Goal: Communication & Community: Answer question/provide support

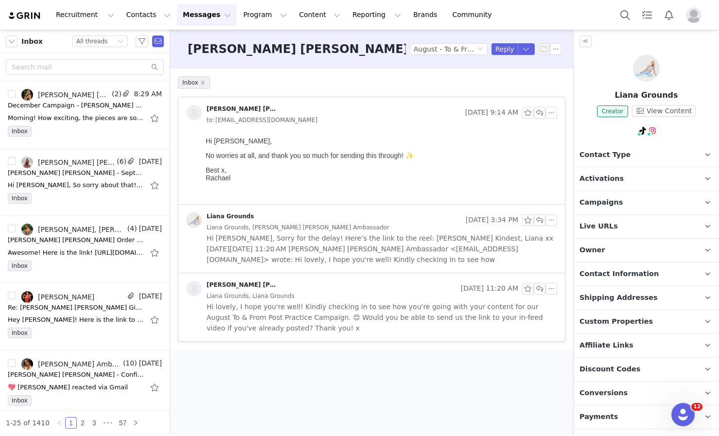
click at [35, 1] on div "Recruitment Recruitment Creator Search Curated Lists Landing Pages Web Extensio…" at bounding box center [359, 15] width 719 height 30
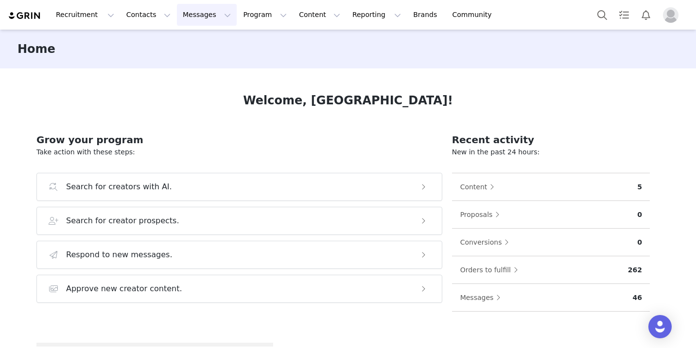
click at [204, 17] on button "Messages Messages" at bounding box center [207, 15] width 60 height 22
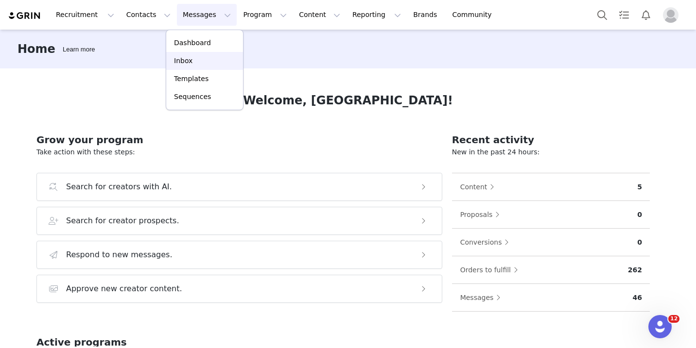
click at [184, 65] on p "Inbox" at bounding box center [183, 61] width 18 height 10
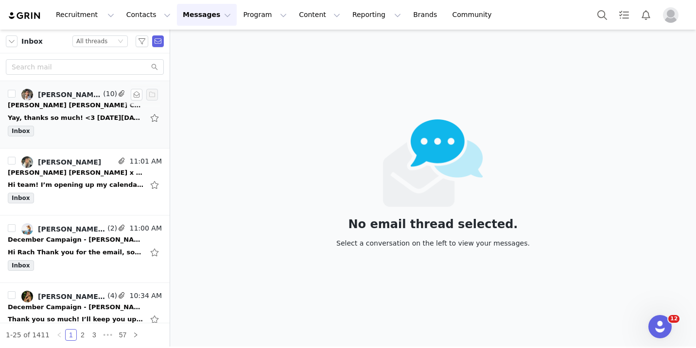
click at [63, 137] on div "Inbox" at bounding box center [85, 133] width 154 height 15
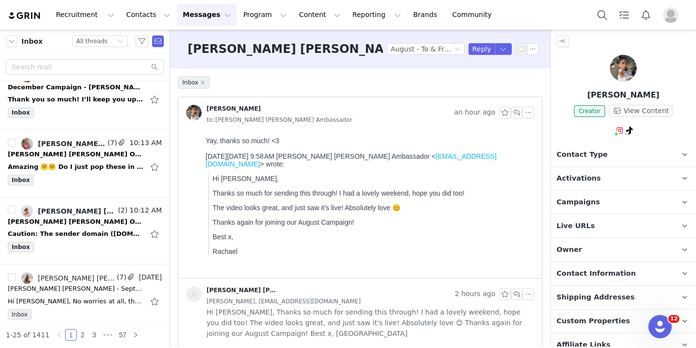
scroll to position [231, 0]
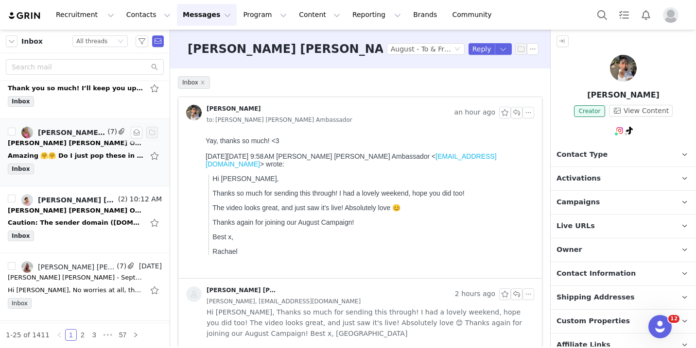
click at [78, 174] on div "Inbox" at bounding box center [85, 171] width 154 height 15
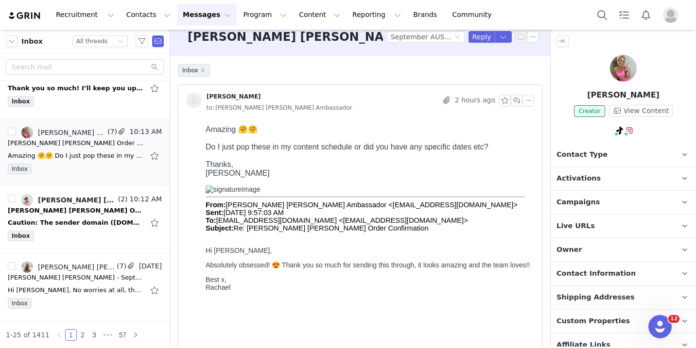
scroll to position [13, 0]
click at [68, 232] on div "Inbox" at bounding box center [85, 238] width 154 height 15
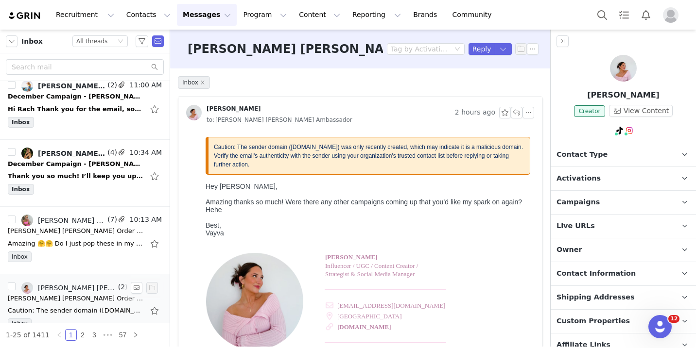
scroll to position [141, 0]
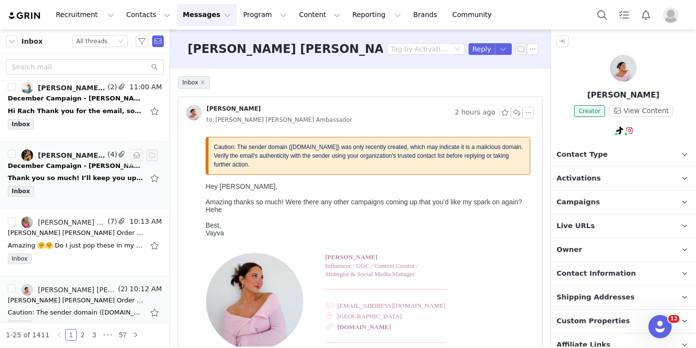
click at [82, 189] on div "Inbox" at bounding box center [85, 193] width 154 height 15
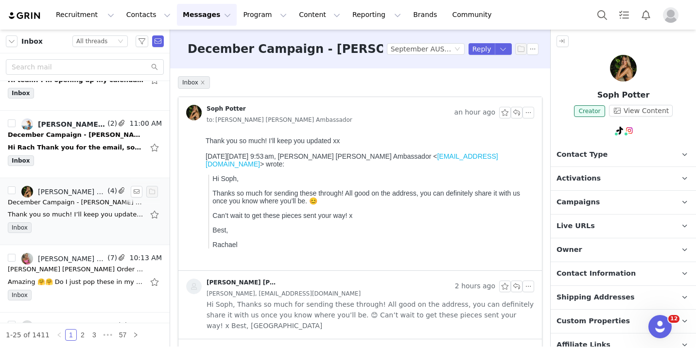
scroll to position [82, 0]
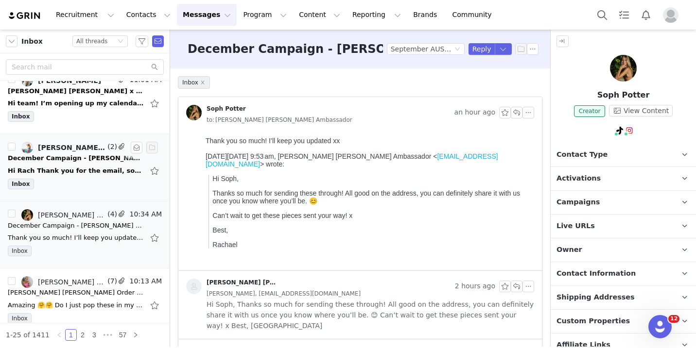
click at [91, 171] on div "Hi Rach Thank you for the email, sorry for my delay. I have just returned home …" at bounding box center [76, 171] width 136 height 10
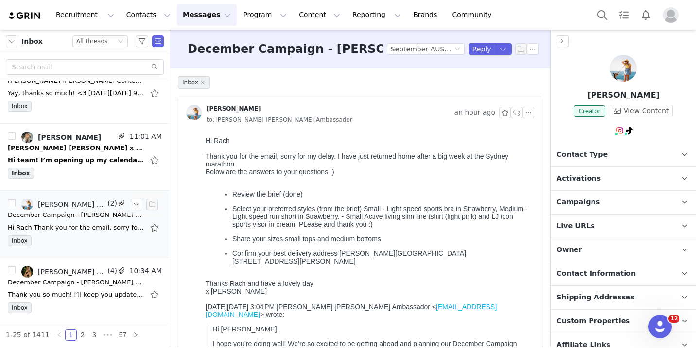
scroll to position [0, 0]
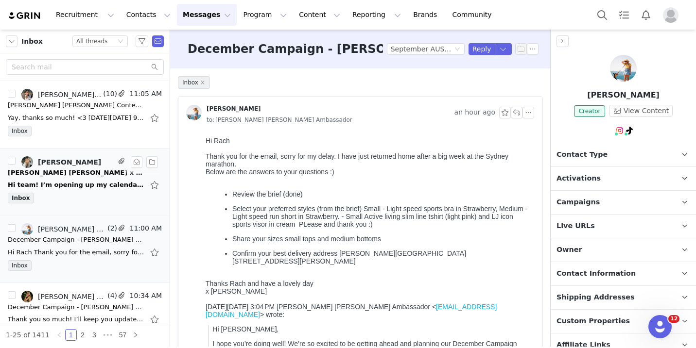
click at [94, 191] on div "Hi team! I’m opening up my calendar for October and currently booking collabora…" at bounding box center [85, 185] width 154 height 16
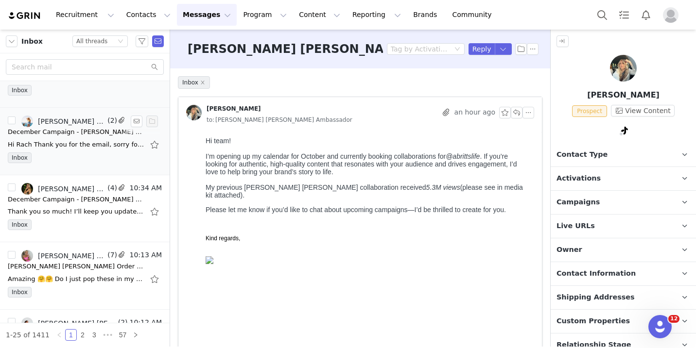
scroll to position [109, 0]
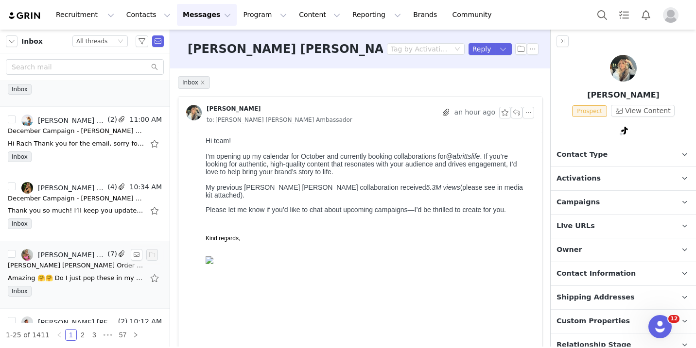
click at [64, 286] on div "Inbox" at bounding box center [85, 293] width 154 height 15
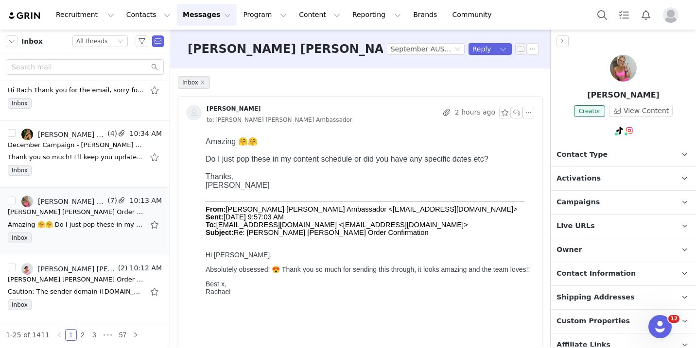
scroll to position [0, 0]
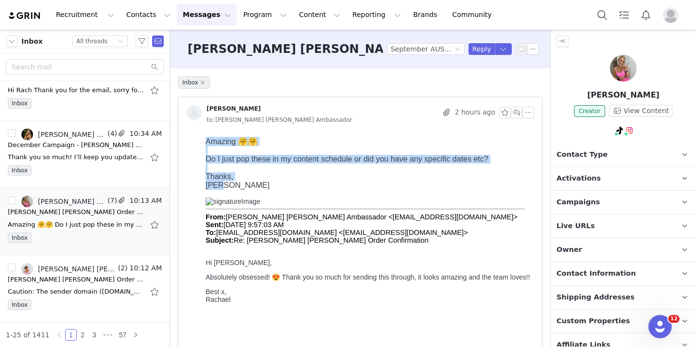
drag, startPoint x: 222, startPoint y: 190, endPoint x: 199, endPoint y: 141, distance: 54.1
click at [202, 141] on html "Amazing 🤗🤗 Do I just pop these in my content schedule or did you have any speci…" at bounding box center [368, 307] width 332 height 349
copy div "Amazing 🤗🤗 Do I just pop these in my content schedule or did you have any speci…"
click at [416, 177] on div "Thanks," at bounding box center [368, 176] width 325 height 9
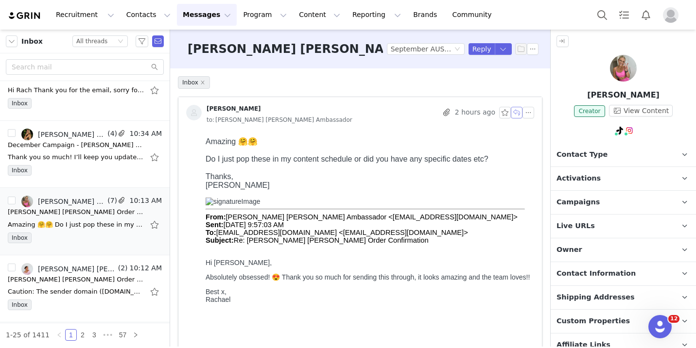
click at [516, 110] on button "button" at bounding box center [517, 113] width 12 height 12
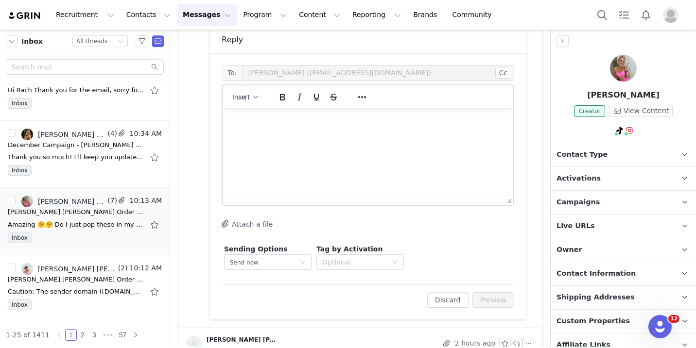
click at [360, 135] on html at bounding box center [368, 121] width 291 height 26
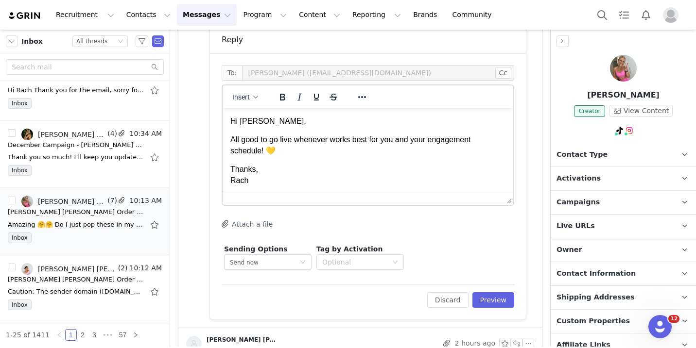
click at [263, 150] on p "All good to go live whenever works best for you and your engagement schedule! 💛" at bounding box center [367, 146] width 275 height 22
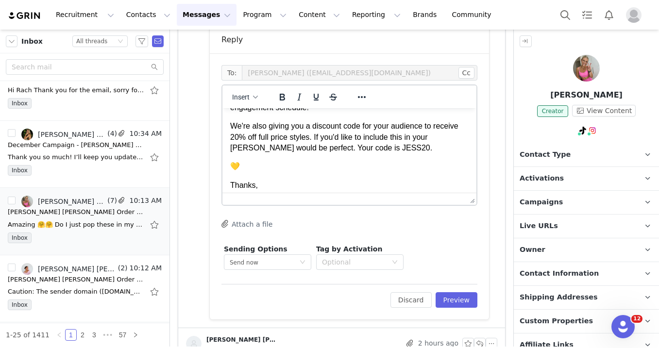
scroll to position [52, 0]
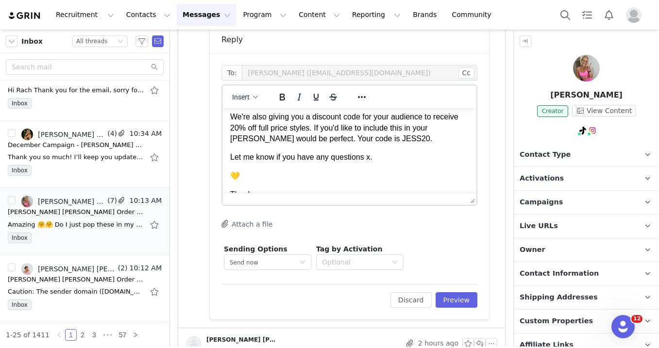
click at [271, 182] on body "Hi Jess, All good to go live whenever works best for you and your engagement sc…" at bounding box center [349, 138] width 239 height 148
click at [255, 179] on p "Thanks, Rach" at bounding box center [349, 182] width 239 height 22
click at [253, 187] on p "Thanks x, Rach" at bounding box center [349, 182] width 239 height 22
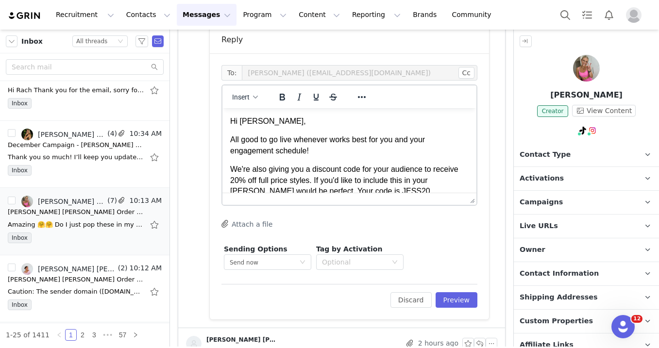
click at [327, 152] on p "All good to go live whenever works best for you and your engagement schedule!" at bounding box center [349, 146] width 239 height 22
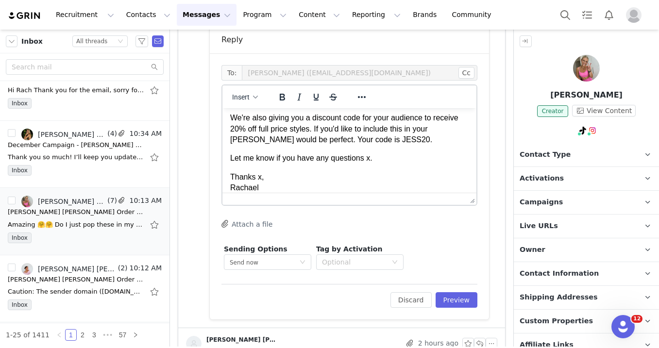
scroll to position [52, 0]
click at [370, 141] on p "We're also giving you a discount code for your audience to receive 20% off full…" at bounding box center [349, 128] width 239 height 33
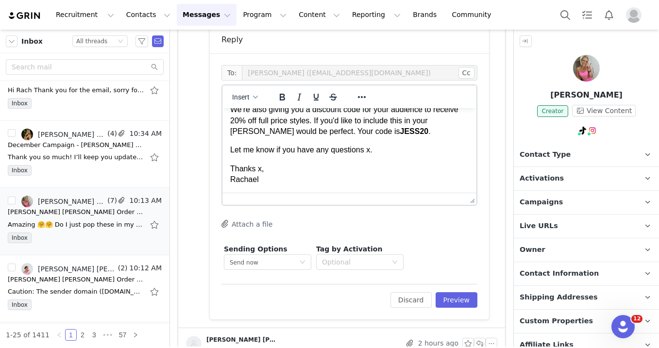
click at [242, 131] on p "We're also giving you a discount code for your audience to receive 20% off full…" at bounding box center [349, 120] width 239 height 33
click at [261, 166] on p "Thanks x, Rachael" at bounding box center [349, 175] width 239 height 22
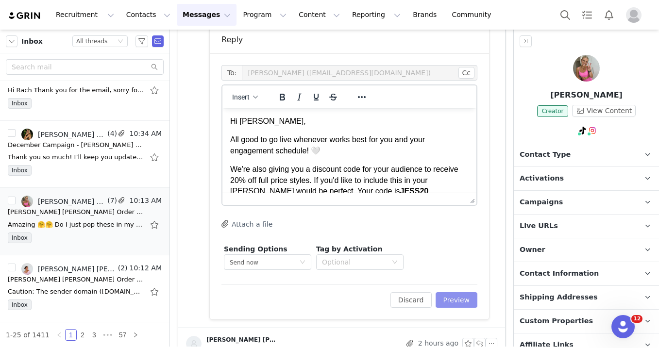
click at [441, 302] on button "Preview" at bounding box center [457, 300] width 42 height 16
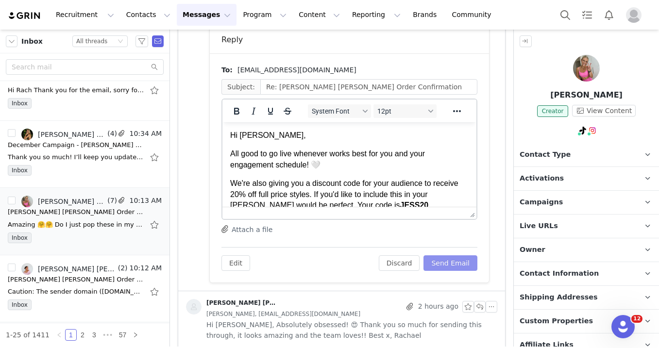
click at [457, 258] on button "Send Email" at bounding box center [451, 264] width 54 height 16
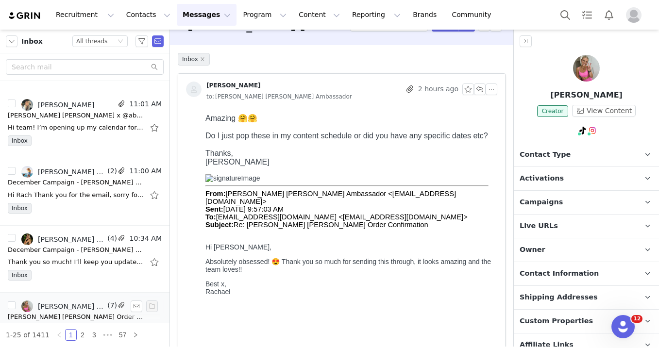
scroll to position [56, 0]
click at [70, 275] on div "Inbox" at bounding box center [85, 278] width 154 height 15
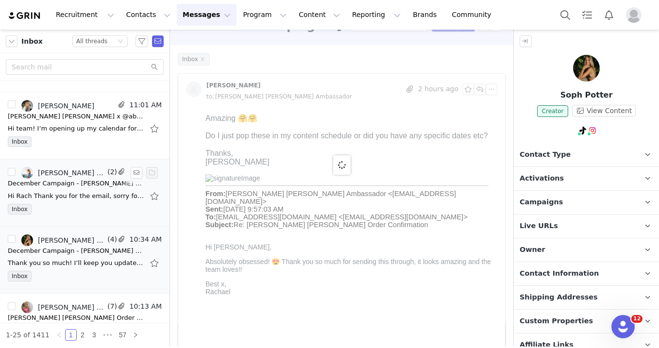
click at [79, 205] on div "Inbox" at bounding box center [85, 211] width 154 height 15
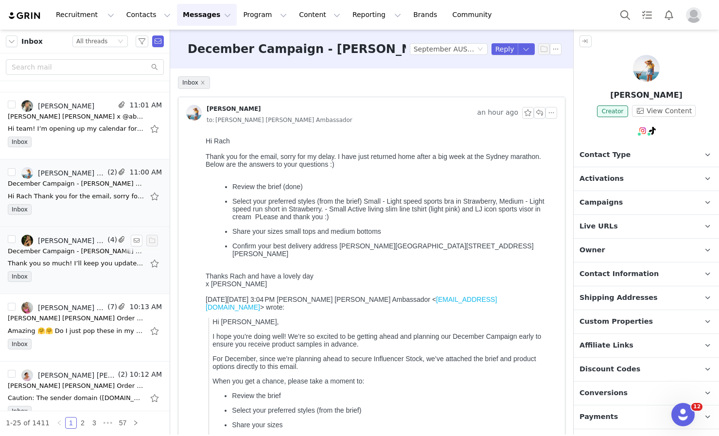
scroll to position [0, 0]
